Goal: Information Seeking & Learning: Understand process/instructions

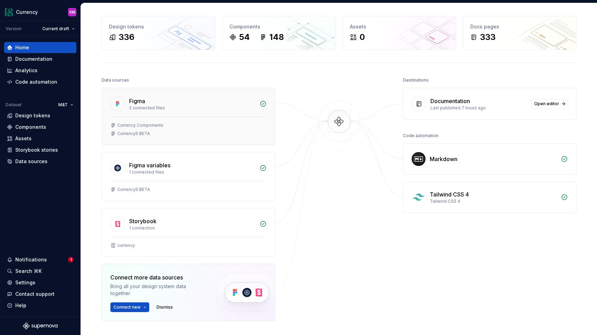
scroll to position [27, 0]
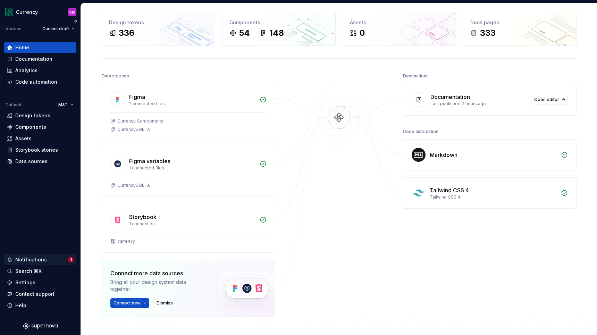
click at [51, 258] on div "Notifications" at bounding box center [37, 259] width 61 height 7
click at [30, 9] on html "Currency KM Version Current draft Home Documentation Analytics Code automation …" at bounding box center [298, 167] width 597 height 335
click at [25, 127] on div "Components" at bounding box center [30, 127] width 31 height 7
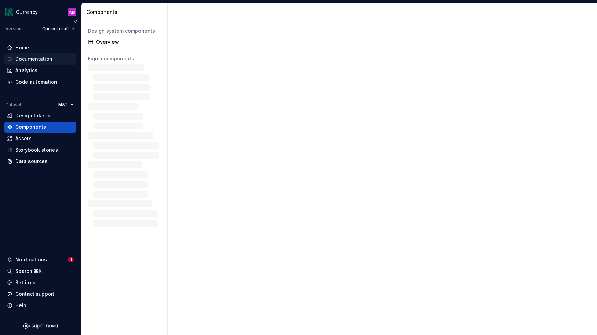
click at [36, 61] on div "Documentation" at bounding box center [33, 59] width 37 height 7
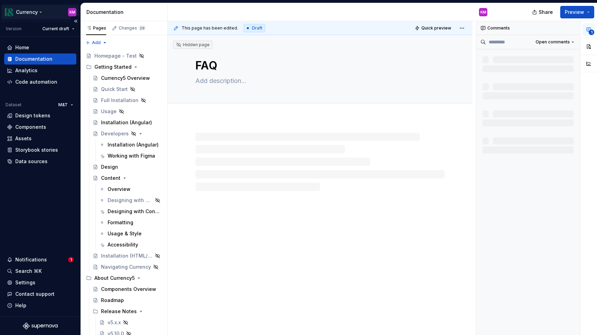
click at [16, 5] on html "Currency KM Version Current draft Home Documentation Analytics Code automation …" at bounding box center [298, 167] width 597 height 335
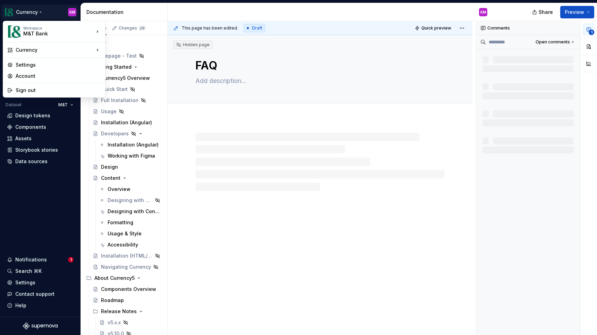
type textarea "*"
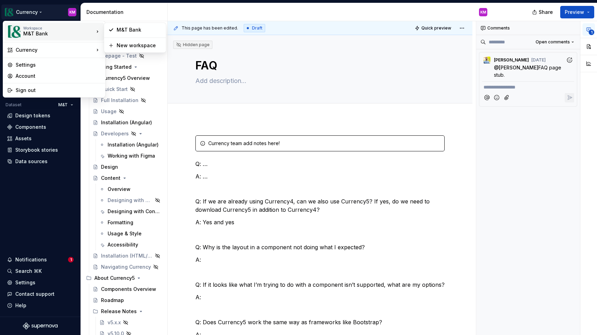
click at [20, 30] on div "Workspace M&T Bank" at bounding box center [50, 32] width 87 height 18
click at [586, 6] on html "Currency KM Version Current draft Home Documentation Analytics Code automation …" at bounding box center [298, 167] width 597 height 335
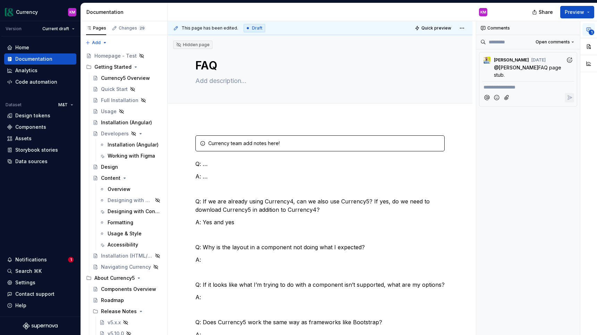
click at [568, 20] on div "Share Preview" at bounding box center [545, 12] width 104 height 18
click at [567, 14] on span "Preview" at bounding box center [574, 12] width 19 height 7
